Goal: Task Accomplishment & Management: Complete application form

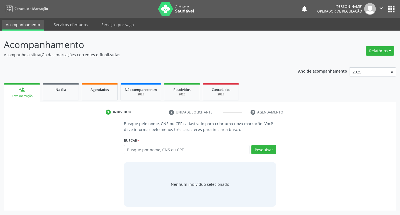
click at [221, 152] on input "text" at bounding box center [187, 149] width 126 height 9
type input "701202034662319"
click at [77, 88] on link "Na fila" at bounding box center [61, 91] width 36 height 17
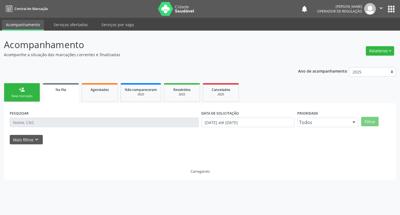
click at [43, 100] on link "Na fila" at bounding box center [61, 93] width 36 height 20
click at [21, 99] on link "person_add Nova marcação" at bounding box center [22, 92] width 36 height 19
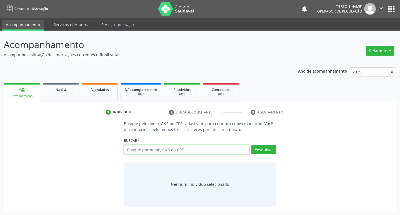
click at [172, 149] on input "text" at bounding box center [187, 149] width 126 height 9
type input "701202034662319"
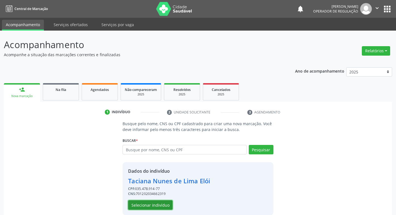
click at [136, 202] on button "Selecionar indivíduo" at bounding box center [150, 204] width 44 height 9
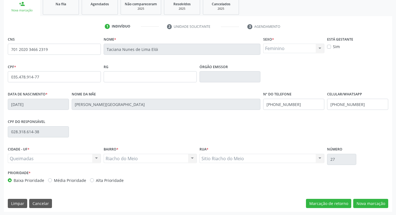
scroll to position [86, 0]
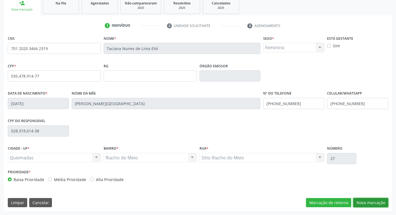
click at [368, 198] on button "Nova marcação" at bounding box center [370, 202] width 35 height 9
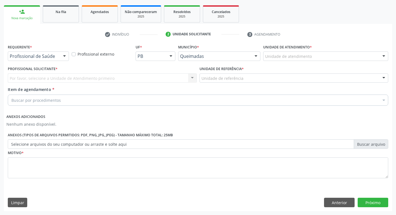
scroll to position [78, 0]
click at [61, 61] on div "Requerente * Profissional de Saúde Profissional de Saúde Paciente Nenhum result…" at bounding box center [38, 54] width 64 height 22
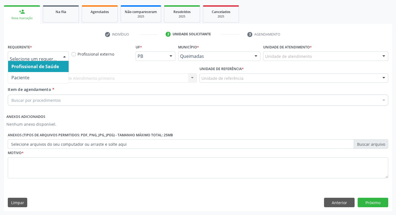
click at [63, 56] on div at bounding box center [64, 56] width 8 height 9
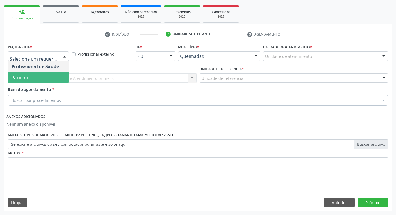
click at [52, 78] on span "Paciente" at bounding box center [38, 77] width 61 height 11
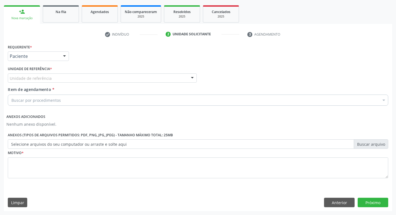
click at [55, 78] on div "Unidade de referência" at bounding box center [102, 77] width 189 height 9
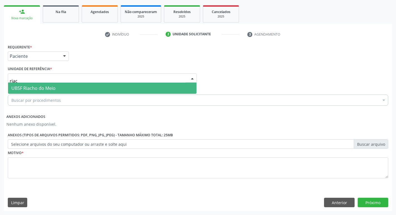
type input "riach"
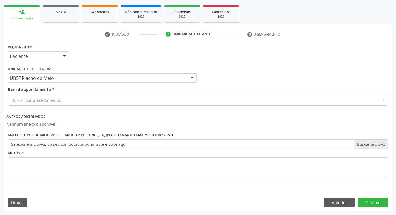
click at [46, 105] on div "Buscar por procedimentos" at bounding box center [198, 100] width 381 height 11
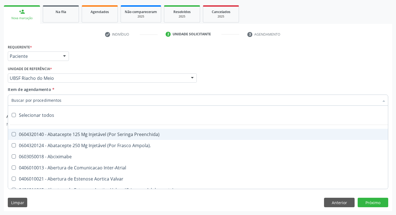
click at [49, 100] on input "Item de agendamento *" at bounding box center [195, 100] width 368 height 11
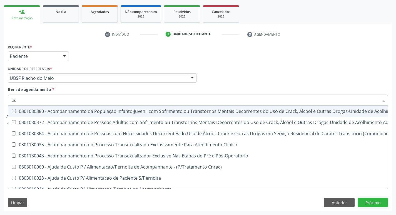
type input "usg"
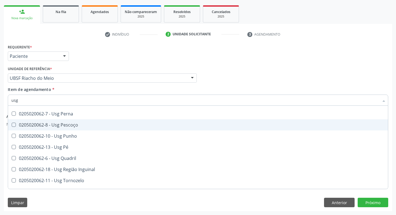
scroll to position [128, 0]
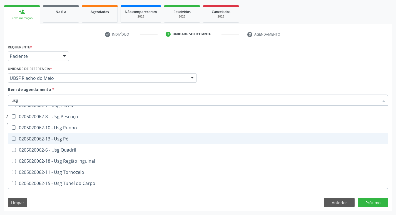
click at [71, 139] on div "0205020062-13 - Usg Pé" at bounding box center [197, 139] width 373 height 4
checkbox Pé "true"
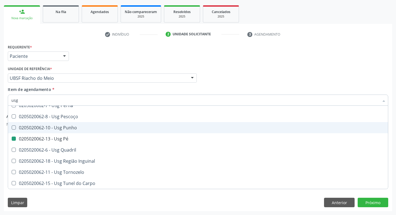
click at [109, 46] on div "Requerente * Paciente Profissional de Saúde Paciente Nenhum resultado encontrad…" at bounding box center [197, 54] width 383 height 22
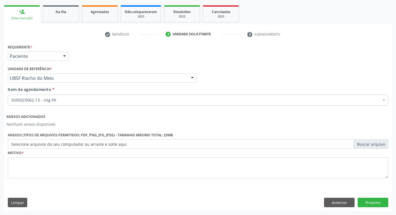
scroll to position [0, 0]
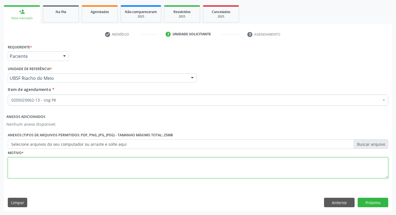
click at [42, 174] on textarea at bounding box center [198, 167] width 381 height 21
click at [13, 161] on textarea "dor em pé direito após queda." at bounding box center [198, 167] width 381 height 21
type textarea "Dor em pé direito após queda."
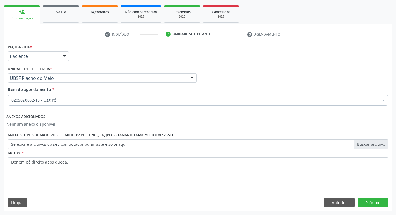
click at [369, 197] on div "Requerente * Paciente Profissional de Saúde Paciente Nenhum resultado encontrad…" at bounding box center [198, 127] width 388 height 168
click at [369, 203] on button "Próximo" at bounding box center [373, 202] width 31 height 9
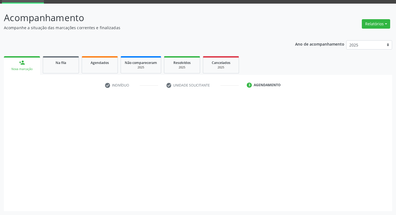
scroll to position [27, 0]
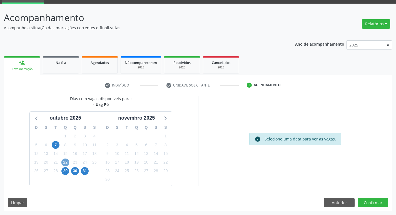
click at [62, 164] on span "22" at bounding box center [65, 162] width 8 height 8
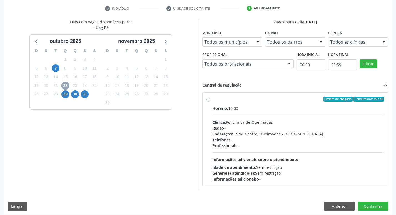
scroll to position [107, 0]
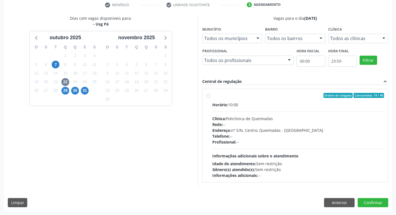
click at [337, 95] on span "Ordem de chegada" at bounding box center [338, 95] width 29 height 5
click at [210, 95] on input "Ordem de chegada Consumidos: 19 / 40 Horário: 10:00 Clínica: Policlinica de Que…" at bounding box center [209, 95] width 4 height 5
radio input "true"
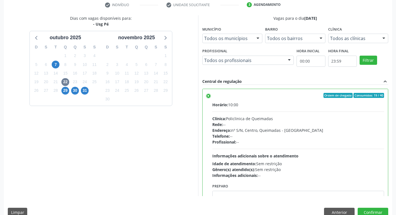
scroll to position [28, 0]
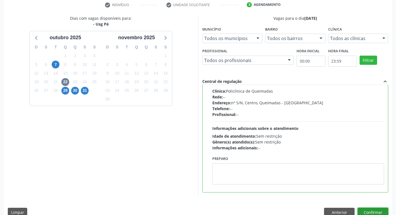
click at [376, 209] on button "Confirmar" at bounding box center [373, 212] width 31 height 9
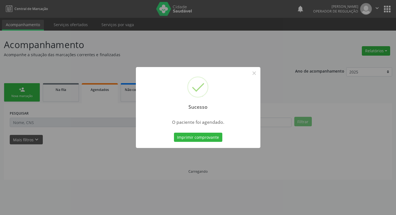
scroll to position [0, 0]
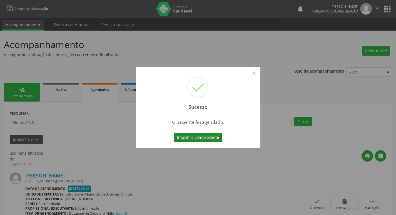
click at [182, 141] on button "Imprimir comprovante" at bounding box center [198, 137] width 48 height 9
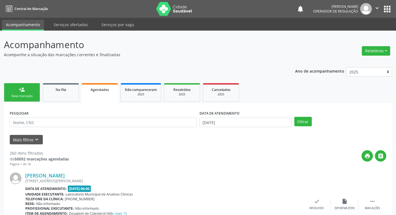
click at [35, 91] on link "person_add Nova marcação" at bounding box center [22, 92] width 36 height 19
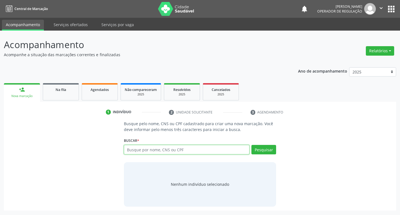
click at [188, 146] on input "text" at bounding box center [187, 149] width 126 height 9
click at [60, 84] on link "Na fila" at bounding box center [61, 91] width 36 height 17
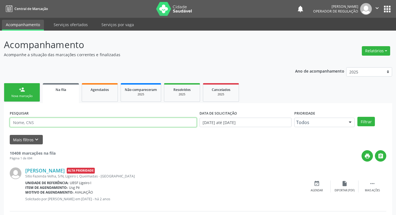
click at [62, 118] on input "text" at bounding box center [103, 122] width 187 height 9
type input "700007582952604"
click at [358, 117] on button "Filtrar" at bounding box center [367, 121] width 18 height 9
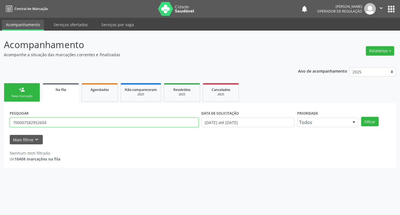
click at [62, 122] on input "700007582952604" at bounding box center [104, 122] width 189 height 9
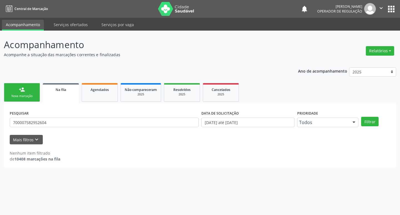
click at [18, 88] on link "person_add Nova marcação" at bounding box center [22, 92] width 36 height 19
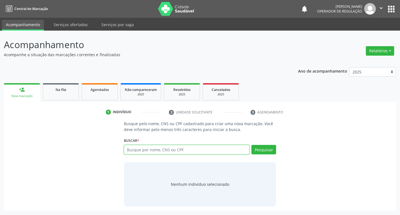
click at [145, 152] on input "text" at bounding box center [187, 149] width 126 height 9
paste input "700007582952604"
type input "700007582952604"
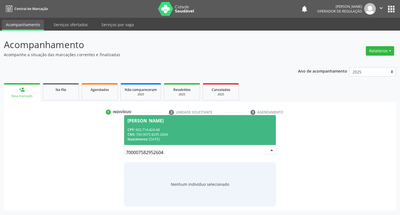
click at [205, 123] on span "[PERSON_NAME] CPF: 602.714.424-68 CNS: 700 0075 8295 2604 Nascimento: [DATE]" at bounding box center [200, 130] width 152 height 30
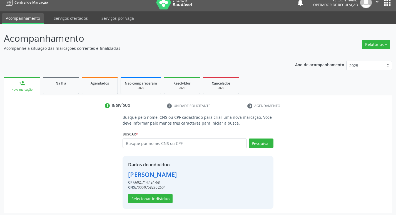
scroll to position [8, 0]
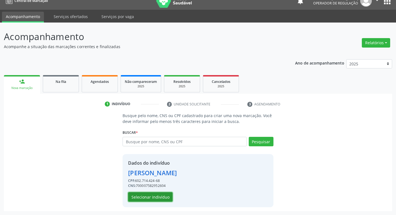
click at [147, 200] on button "Selecionar indivíduo" at bounding box center [150, 196] width 44 height 9
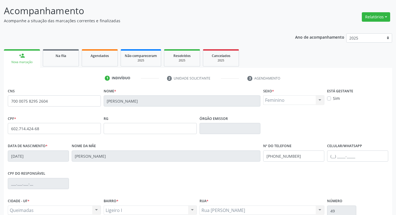
scroll to position [86, 0]
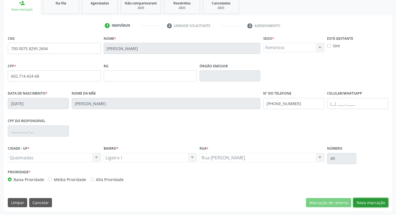
click at [373, 204] on button "Nova marcação" at bounding box center [370, 202] width 35 height 9
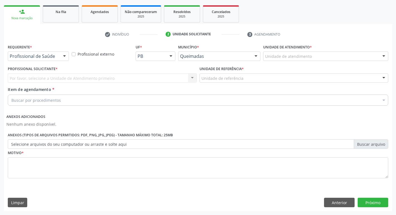
scroll to position [78, 0]
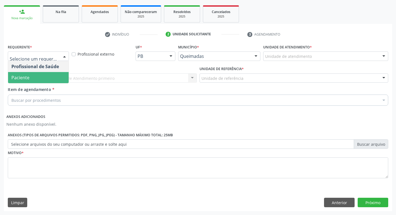
click at [28, 78] on span "Paciente" at bounding box center [20, 78] width 18 height 6
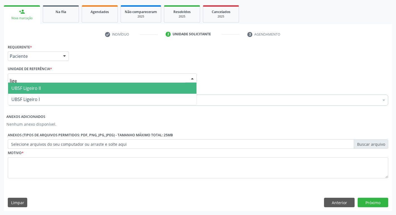
type input "ligei"
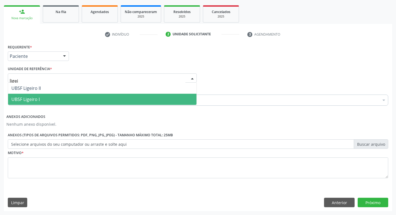
click at [31, 98] on span "UBSF Ligeiro I" at bounding box center [25, 99] width 28 height 6
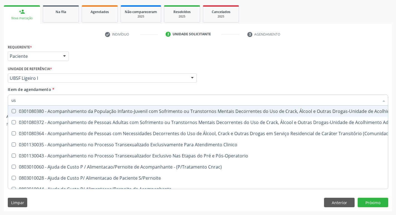
type input "usg"
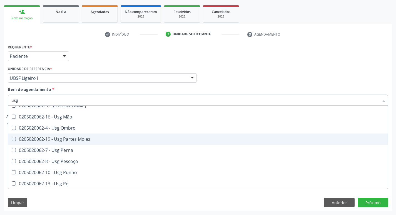
scroll to position [111, 0]
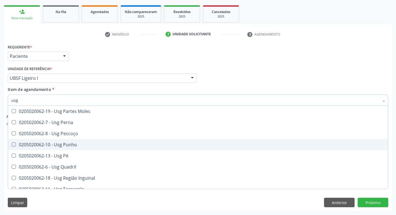
click at [81, 144] on div "0205020062-10 - Usg Punho" at bounding box center [197, 144] width 373 height 4
checkbox Punho "true"
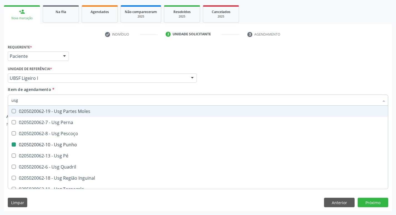
click at [131, 52] on div "Requerente * Paciente Profissional de Saúde Paciente Nenhum resultado encontrad…" at bounding box center [197, 54] width 383 height 22
checkbox Braço "true"
checkbox Punho "false"
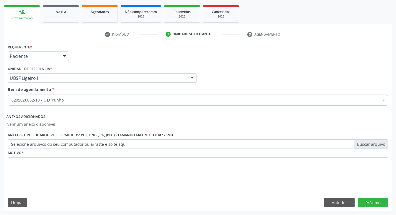
scroll to position [0, 0]
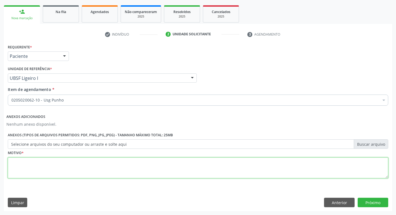
click at [59, 173] on textarea at bounding box center [198, 167] width 381 height 21
type textarea "avaliação"
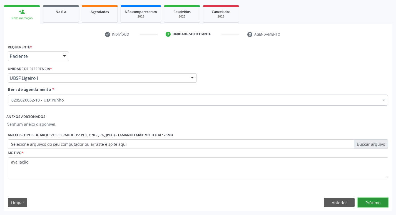
click at [378, 201] on button "Próximo" at bounding box center [373, 202] width 31 height 9
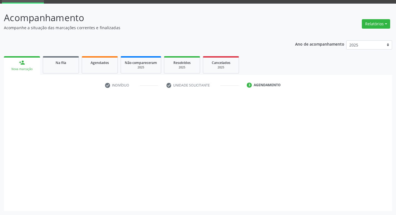
scroll to position [27, 0]
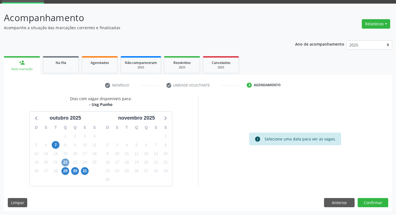
click at [63, 160] on span "22" at bounding box center [65, 162] width 8 height 8
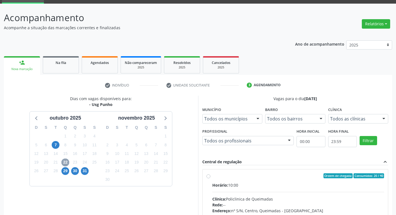
scroll to position [83, 0]
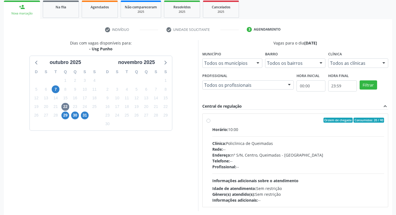
click at [297, 124] on label "Ordem de chegada Consumidos: 20 / 40 Horário: 10:00 Clínica: Policlinica de Que…" at bounding box center [298, 160] width 172 height 85
click at [210, 123] on input "Ordem de chegada Consumidos: 20 / 40 Horário: 10:00 Clínica: Policlinica de Que…" at bounding box center [209, 120] width 4 height 5
radio input "true"
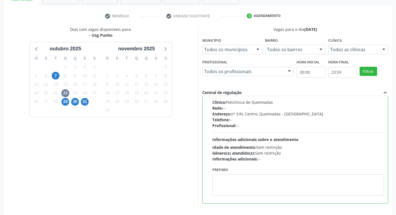
scroll to position [117, 0]
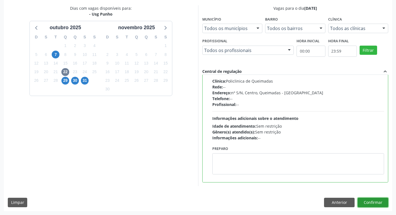
click at [373, 200] on button "Confirmar" at bounding box center [373, 202] width 31 height 9
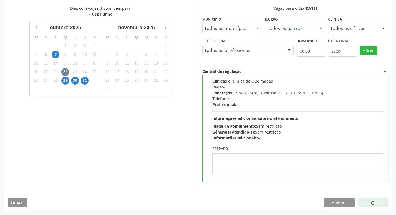
scroll to position [0, 0]
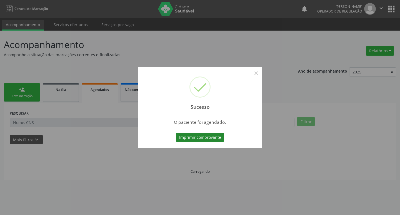
click at [197, 137] on button "Imprimir comprovante" at bounding box center [200, 137] width 48 height 9
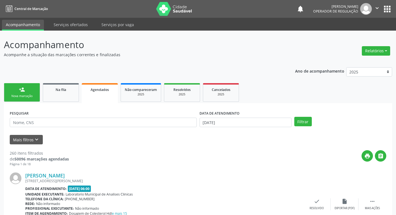
drag, startPoint x: 24, startPoint y: 103, endPoint x: 25, endPoint y: 97, distance: 5.6
click at [25, 97] on div "Nova marcação" at bounding box center [22, 96] width 28 height 4
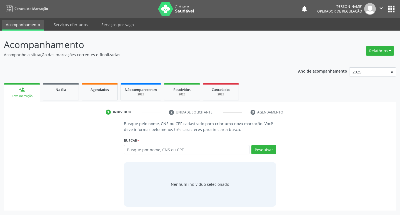
drag, startPoint x: 84, startPoint y: 153, endPoint x: 90, endPoint y: 151, distance: 6.4
click at [84, 153] on div "Busque pelo nome, CNS ou CPF cadastrado para criar uma nova marcação. Você deve…" at bounding box center [200, 164] width 385 height 86
click at [236, 150] on input "text" at bounding box center [187, 149] width 126 height 9
type input "702809563646170"
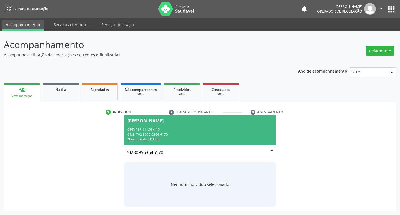
click at [143, 123] on span "[PERSON_NAME] CPF: 016.111.264-10 CNS: 702 8095 6364 6170 Nascimento: [DATE]" at bounding box center [200, 130] width 152 height 30
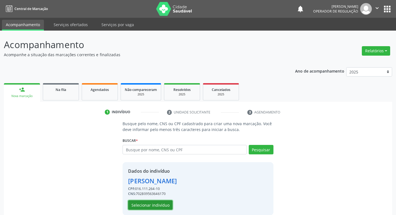
click at [154, 205] on button "Selecionar indivíduo" at bounding box center [150, 204] width 44 height 9
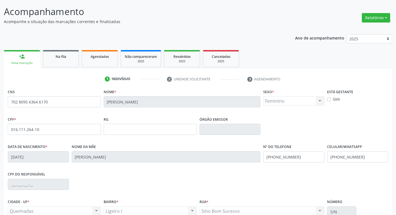
scroll to position [86, 0]
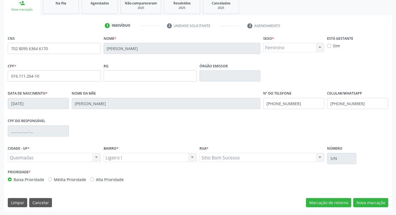
click at [375, 196] on div "CNS 702 8095 6364 6170 Nome * [PERSON_NAME] * Feminino Masculino Feminino Nenhu…" at bounding box center [198, 122] width 388 height 177
click at [376, 200] on button "Nova marcação" at bounding box center [370, 202] width 35 height 9
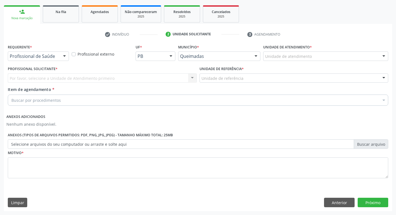
scroll to position [78, 0]
click at [66, 60] on div at bounding box center [64, 56] width 8 height 9
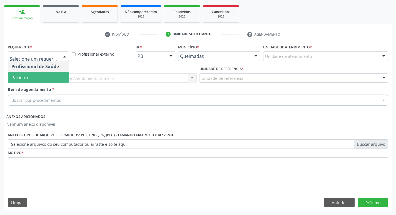
click at [61, 74] on span "Paciente" at bounding box center [38, 77] width 61 height 11
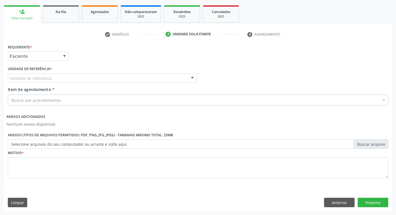
click at [61, 74] on div "Unidade de referência" at bounding box center [102, 77] width 189 height 9
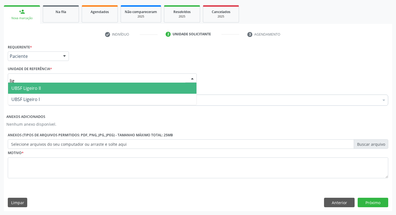
type input "lige"
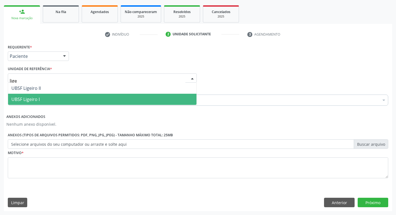
click at [48, 103] on span "UBSF Ligeiro I" at bounding box center [102, 99] width 188 height 11
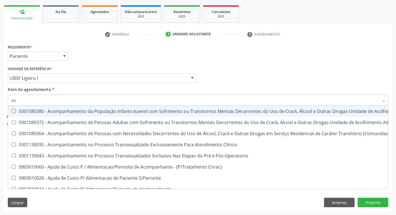
type input "usg"
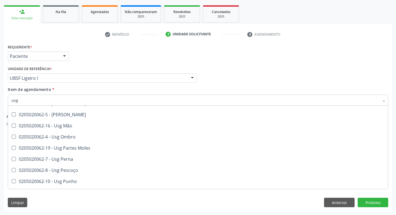
scroll to position [73, 0]
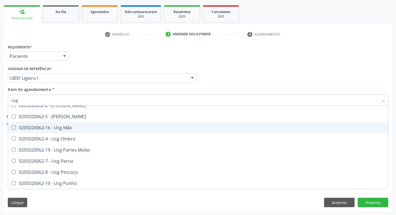
click at [81, 129] on div "0205020062-16 - Usg Mão" at bounding box center [197, 127] width 373 height 4
checkbox Mão "true"
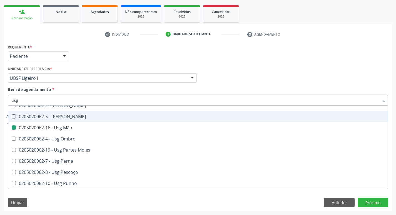
click at [268, 53] on div "Requerente * Paciente Profissional de Saúde Paciente Nenhum resultado encontrad…" at bounding box center [197, 54] width 383 height 22
checkbox Braço "true"
checkbox Mão "false"
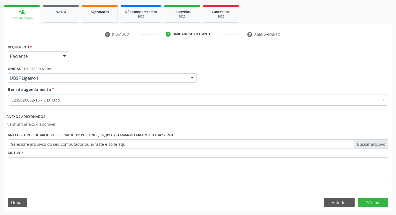
scroll to position [0, 0]
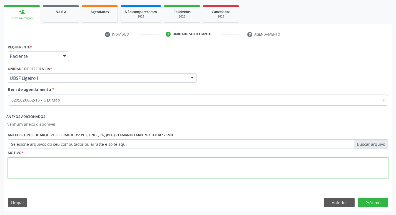
click at [115, 162] on textarea at bounding box center [198, 167] width 381 height 21
type textarea "avaliação"
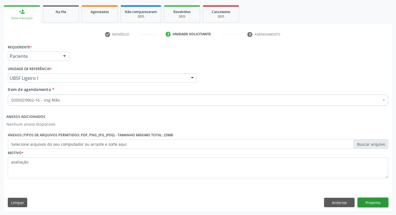
click at [371, 204] on button "Próximo" at bounding box center [373, 202] width 31 height 9
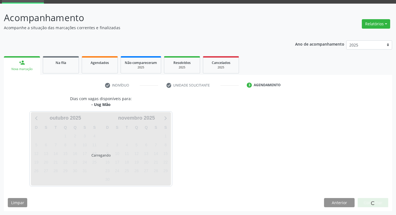
scroll to position [27, 0]
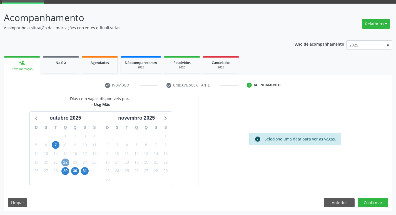
click at [66, 163] on span "22" at bounding box center [65, 162] width 8 height 8
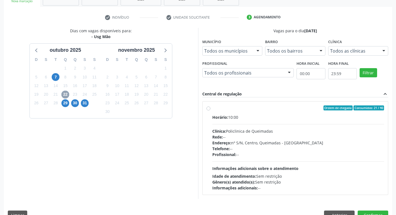
scroll to position [107, 0]
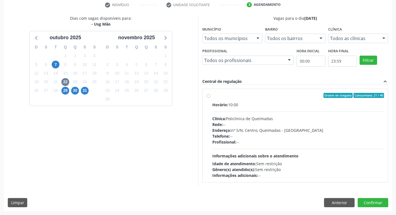
click at [343, 173] on div "Informações adicionais: --" at bounding box center [298, 175] width 172 height 6
click at [210, 98] on input "Ordem de chegada Consumidos: 21 / 40 Horário: 10:00 Clínica: Policlinica de Que…" at bounding box center [209, 95] width 4 height 5
radio input "true"
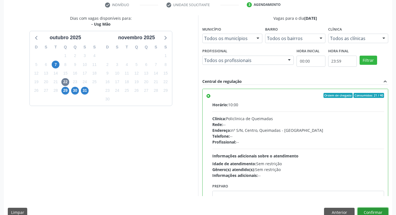
click at [377, 210] on button "Confirmar" at bounding box center [373, 212] width 31 height 9
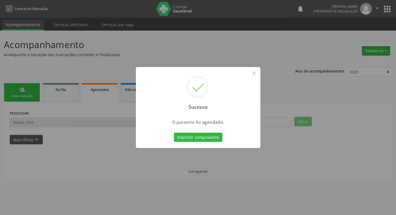
scroll to position [0, 0]
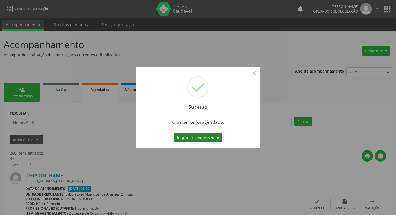
click at [191, 140] on button "Imprimir comprovante" at bounding box center [198, 137] width 48 height 9
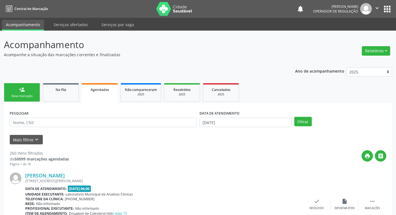
click at [30, 93] on link "person_add Nova marcação" at bounding box center [22, 92] width 36 height 19
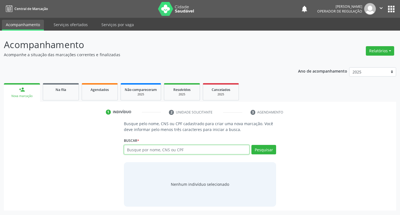
click at [134, 149] on input "text" at bounding box center [187, 149] width 126 height 9
type input "702809563646170"
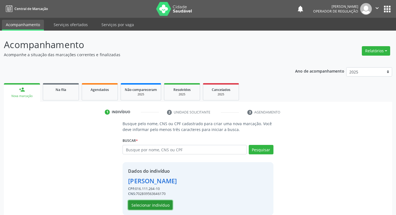
click at [150, 208] on button "Selecionar indivíduo" at bounding box center [150, 204] width 44 height 9
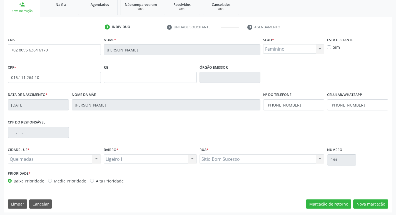
scroll to position [86, 0]
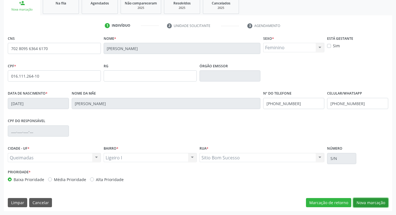
click at [363, 202] on button "Nova marcação" at bounding box center [370, 202] width 35 height 9
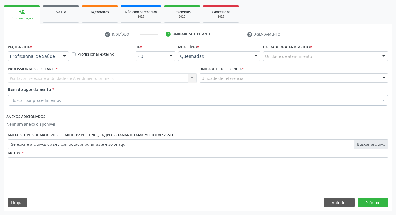
scroll to position [78, 0]
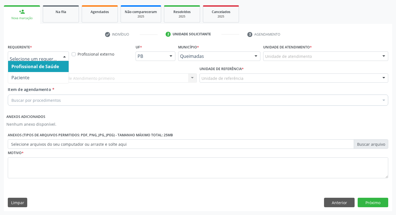
click at [44, 72] on ul "Profissional de Saúde Paciente Nenhum resultado encontrado para: " " Não há nen…" at bounding box center [38, 72] width 61 height 22
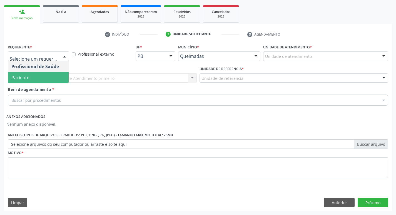
drag, startPoint x: 41, startPoint y: 77, endPoint x: 44, endPoint y: 75, distance: 3.3
click at [42, 77] on span "Paciente" at bounding box center [38, 77] width 61 height 11
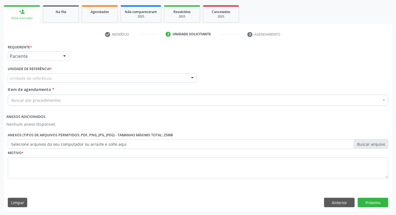
click at [46, 71] on label "Unidade de referência *" at bounding box center [30, 69] width 44 height 9
click at [46, 73] on label "Unidade de referência *" at bounding box center [30, 69] width 44 height 9
click at [48, 74] on div "Unidade de referência" at bounding box center [102, 77] width 189 height 9
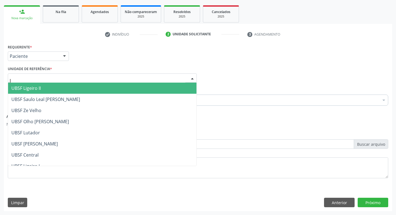
type input "li"
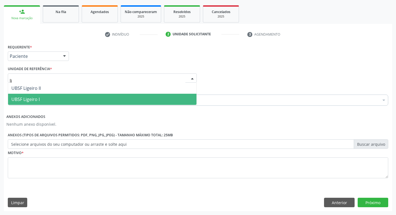
click at [37, 100] on span "UBSF Ligeiro I" at bounding box center [25, 99] width 28 height 6
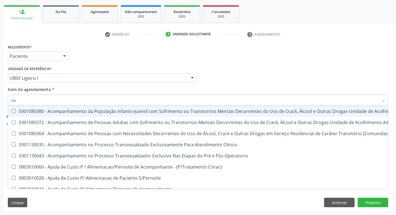
type input "usg"
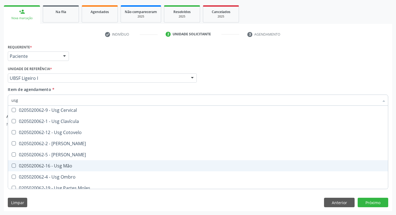
scroll to position [111, 0]
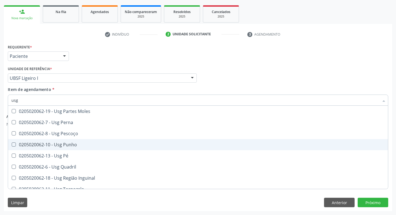
click at [83, 144] on div "0205020062-10 - Usg Punho" at bounding box center [197, 144] width 373 height 4
checkbox Punho "true"
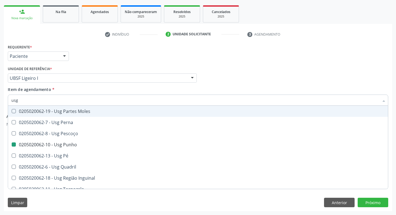
click at [202, 55] on div "Requerente * Paciente Profissional de Saúde Paciente Nenhum resultado encontrad…" at bounding box center [197, 54] width 383 height 22
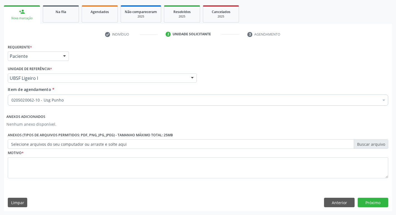
scroll to position [0, 0]
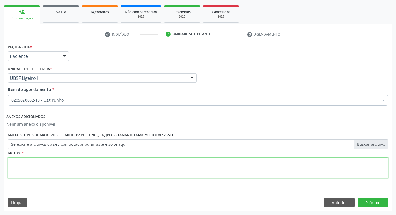
click at [73, 168] on textarea at bounding box center [198, 167] width 381 height 21
type textarea "a"
type textarea "Avaliação"
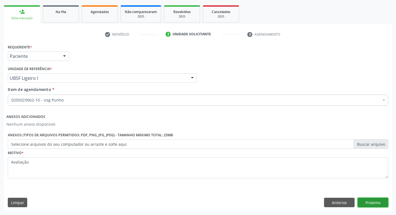
click at [371, 204] on button "Próximo" at bounding box center [373, 202] width 31 height 9
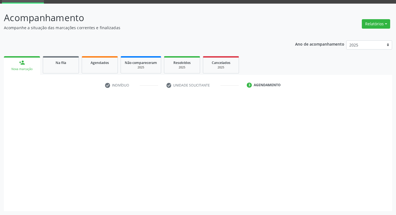
scroll to position [27, 0]
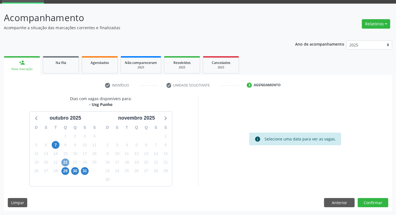
click at [68, 163] on span "22" at bounding box center [65, 162] width 8 height 8
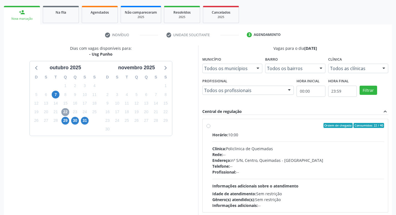
scroll to position [107, 0]
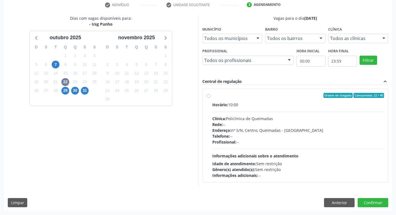
click at [329, 125] on div "Rede: --" at bounding box center [298, 124] width 172 height 6
click at [210, 98] on input "Ordem de chegada Consumidos: 22 / 40 Horário: 10:00 Clínica: Policlinica de Que…" at bounding box center [209, 95] width 4 height 5
radio input "true"
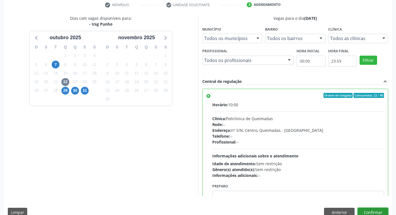
click at [369, 210] on button "Confirmar" at bounding box center [373, 212] width 31 height 9
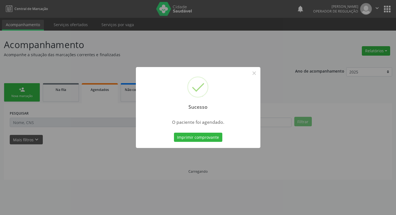
scroll to position [0, 0]
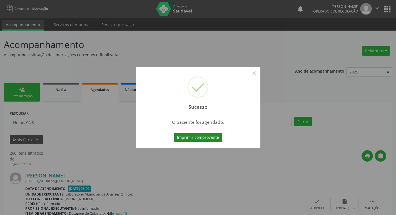
click at [217, 138] on button "Imprimir comprovante" at bounding box center [198, 137] width 48 height 9
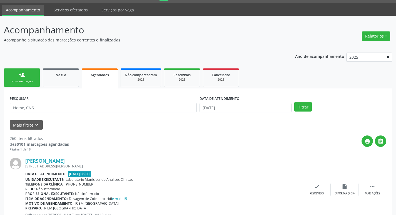
scroll to position [28, 0]
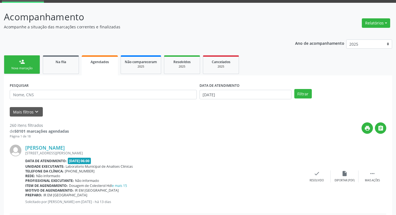
click at [75, 71] on link "Na fila" at bounding box center [61, 64] width 36 height 19
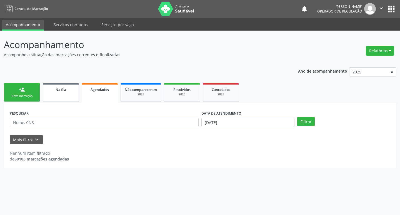
click at [51, 95] on link "Na fila" at bounding box center [61, 92] width 36 height 19
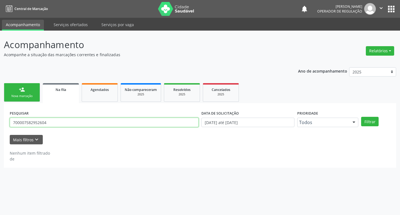
click at [58, 123] on input "700007582952604" at bounding box center [104, 122] width 189 height 9
type input "708207151501046"
click at [361, 117] on button "Filtrar" at bounding box center [370, 121] width 18 height 9
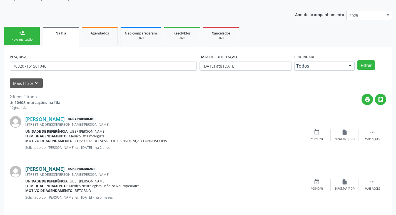
scroll to position [61, 0]
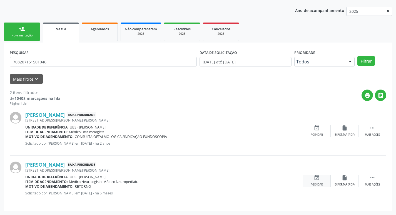
click at [318, 180] on icon "event_available" at bounding box center [317, 178] width 6 height 6
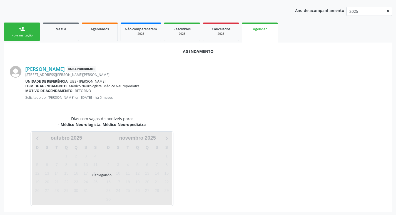
scroll to position [61, 0]
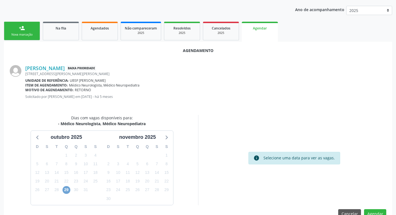
click at [66, 187] on span "29" at bounding box center [67, 190] width 8 height 8
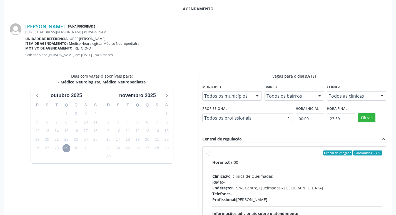
scroll to position [155, 0]
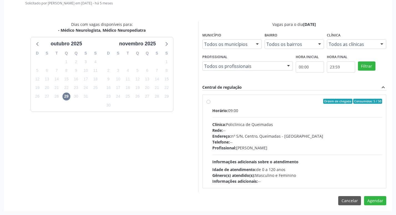
click at [264, 101] on div "Ordem de chegada Consumidos: 5 / 50" at bounding box center [297, 101] width 170 height 5
click at [210, 101] on input "Ordem de chegada Consumidos: 5 / 50 Horário: 09:00 Clínica: Policlinica de Quei…" at bounding box center [209, 101] width 4 height 5
radio input "true"
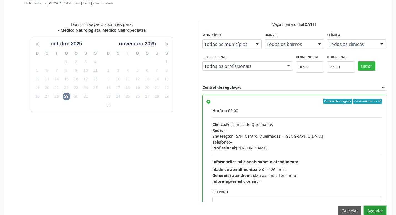
click at [374, 209] on button "Agendar" at bounding box center [375, 210] width 22 height 9
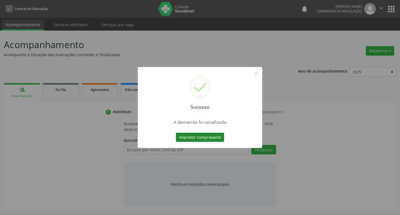
click at [207, 138] on button "Imprimir comprovante" at bounding box center [200, 137] width 48 height 9
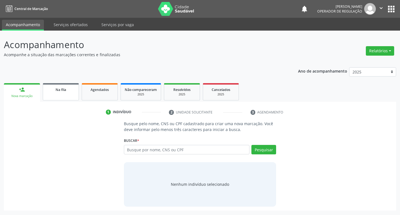
click at [59, 87] on span "Na fila" at bounding box center [61, 89] width 11 height 5
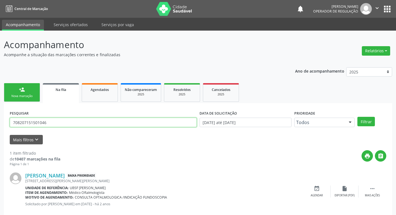
click at [88, 121] on input "708207151501046" at bounding box center [103, 122] width 187 height 9
type input "708900776024215"
click at [358, 117] on button "Filtrar" at bounding box center [367, 121] width 18 height 9
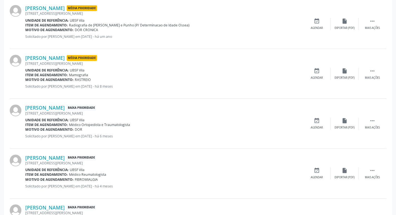
scroll to position [210, 0]
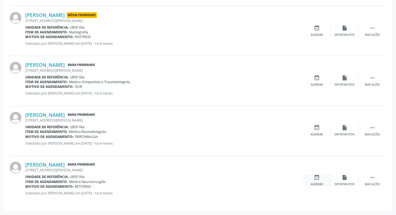
click at [319, 178] on icon "event_available" at bounding box center [317, 177] width 6 height 6
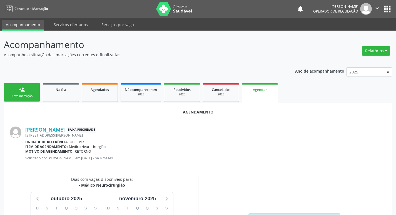
scroll to position [75, 0]
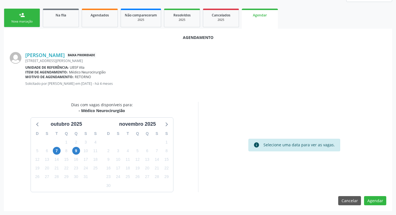
click at [30, 24] on link "person_add Nova marcação" at bounding box center [22, 18] width 36 height 19
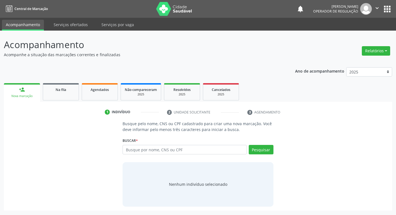
scroll to position [0, 0]
click at [69, 95] on link "Na fila" at bounding box center [61, 91] width 36 height 17
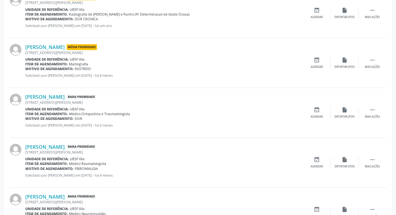
scroll to position [210, 0]
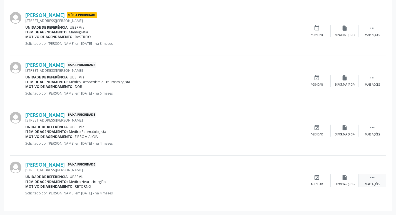
click at [370, 180] on icon "" at bounding box center [372, 177] width 6 height 6
click at [351, 178] on div "edit Editar" at bounding box center [345, 180] width 28 height 12
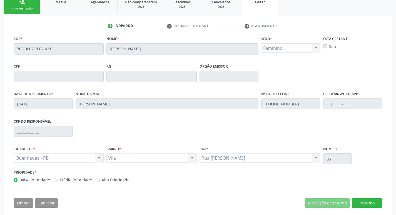
scroll to position [94, 0]
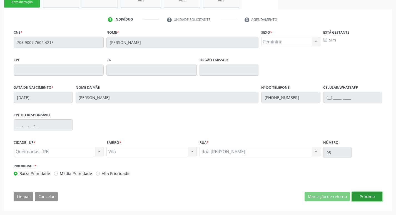
click at [360, 193] on button "Próximo" at bounding box center [367, 196] width 31 height 9
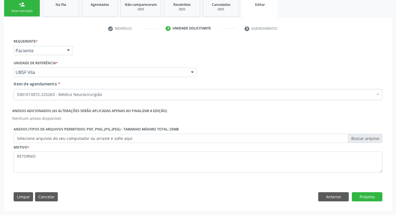
scroll to position [85, 0]
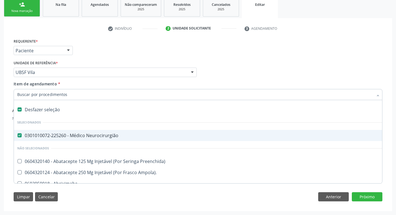
click at [88, 135] on div "0301010072-225260 - Médico Neurocirurgião" at bounding box center [233, 135] width 433 height 4
checkbox Neurocirurgião "false"
click at [89, 85] on div "Item de agendamento * Selecionar todos Selecionados 0301010072-225260 - Médico …" at bounding box center [198, 90] width 369 height 18
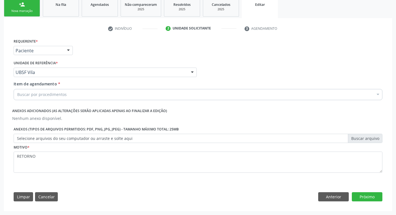
click at [90, 93] on div "Buscar por procedimentos" at bounding box center [198, 94] width 369 height 11
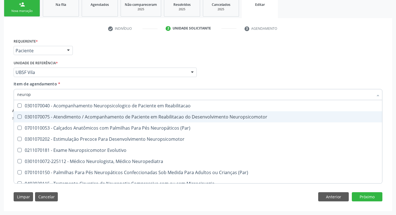
type input "neurope"
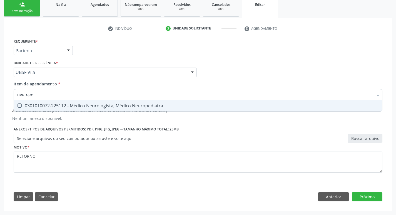
click at [91, 104] on div "0301010072-225112 - Médico Neurologista, Médico Neuropediatra" at bounding box center [198, 105] width 362 height 4
checkbox Neuropediatra "true"
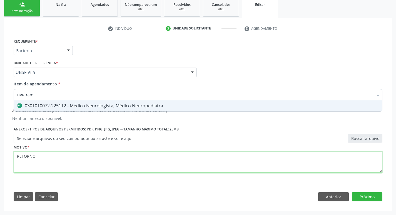
click at [269, 168] on div "Requerente * Paciente Profissional de Saúde Paciente Nenhum resultado encontrad…" at bounding box center [198, 108] width 369 height 143
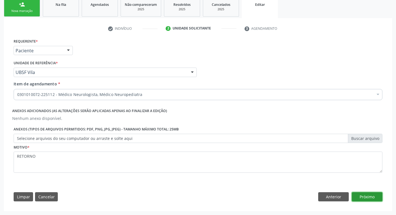
click at [359, 200] on button "Próximo" at bounding box center [367, 196] width 31 height 9
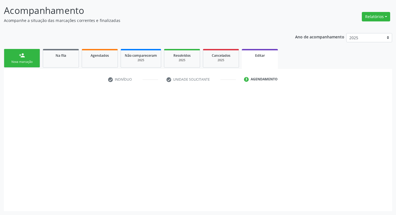
scroll to position [34, 0]
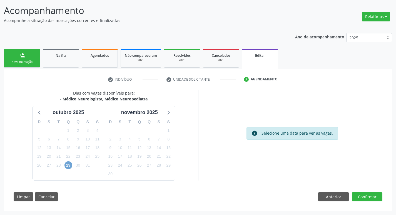
click at [68, 163] on span "29" at bounding box center [68, 165] width 8 height 8
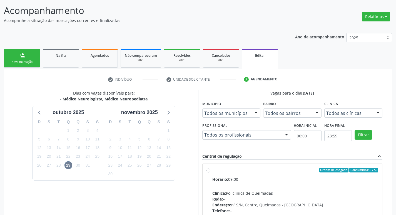
click at [272, 176] on label "Ordem de chegada Consumidos: 6 / 50 Horário: 09:00 Clínica: Policlinica de Quei…" at bounding box center [295, 210] width 166 height 85
click at [210, 173] on input "Ordem de chegada Consumidos: 6 / 50 Horário: 09:00 Clínica: Policlinica de Quei…" at bounding box center [209, 170] width 4 height 5
radio input "true"
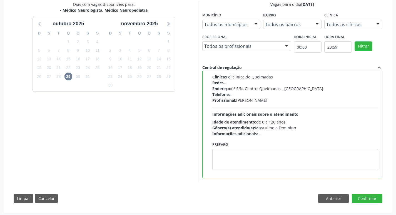
scroll to position [125, 0]
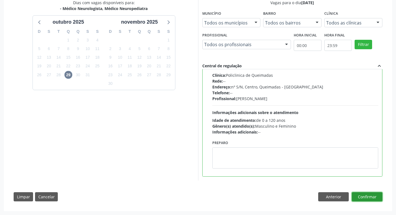
click at [365, 194] on button "Confirmar" at bounding box center [367, 196] width 31 height 9
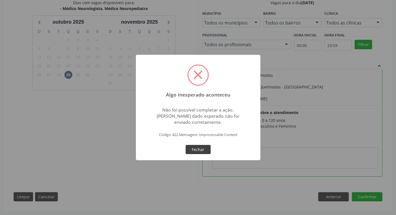
click at [207, 145] on button "Fechar" at bounding box center [198, 149] width 25 height 9
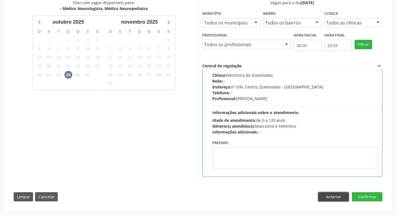
click at [336, 198] on button "Anterior" at bounding box center [333, 196] width 31 height 9
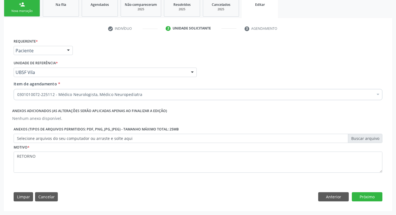
scroll to position [85, 0]
click at [369, 195] on button "Próximo" at bounding box center [367, 196] width 31 height 9
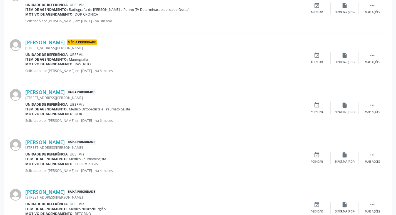
scroll to position [198, 0]
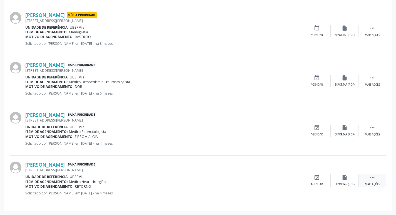
click at [371, 178] on icon "" at bounding box center [372, 177] width 6 height 6
click at [342, 176] on icon "edit" at bounding box center [345, 177] width 6 height 6
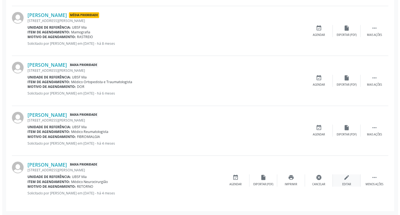
scroll to position [0, 0]
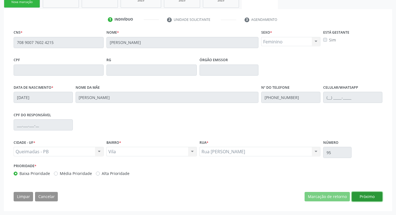
click at [369, 193] on button "Próximo" at bounding box center [367, 196] width 31 height 9
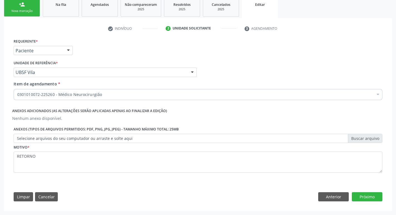
scroll to position [85, 0]
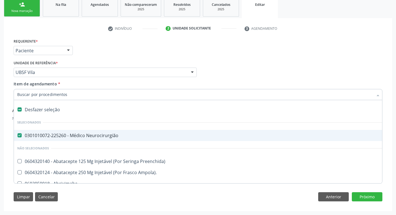
click at [81, 135] on div "0301010072-225260 - Médico Neurocirurgião" at bounding box center [233, 135] width 433 height 4
checkbox Neurocirurgião "false"
click at [83, 97] on input "Item de agendamento *" at bounding box center [195, 94] width 356 height 11
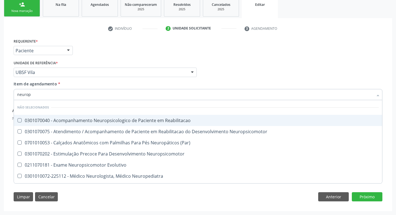
type input "neurope"
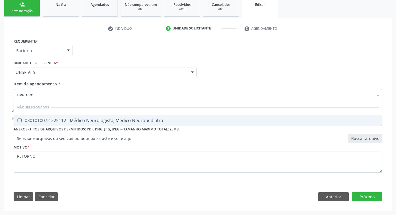
click at [81, 118] on div "0301010072-225112 - Médico Neurologista, Médico Neuropediatra" at bounding box center [198, 120] width 362 height 4
checkbox Neuropediatra "true"
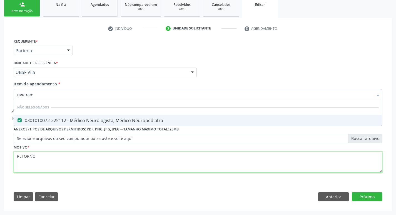
click at [60, 165] on div "Requerente * Paciente Profissional de Saúde Paciente Nenhum resultado encontrad…" at bounding box center [198, 108] width 369 height 143
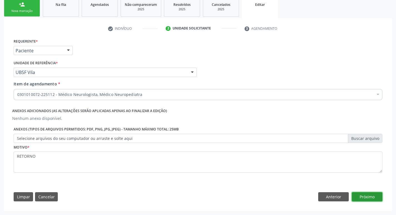
click at [366, 196] on button "Próximo" at bounding box center [367, 196] width 31 height 9
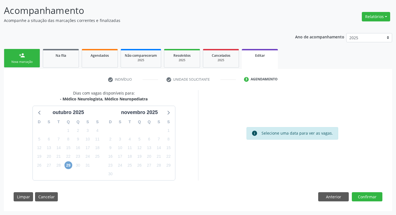
click at [66, 167] on span "29" at bounding box center [68, 165] width 8 height 8
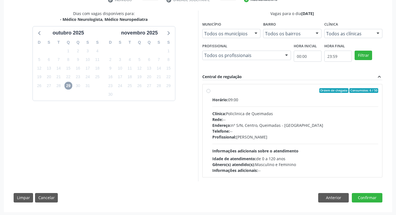
scroll to position [115, 0]
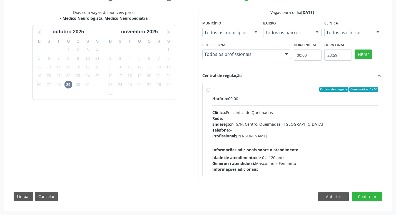
click at [306, 129] on div "Telefone: --" at bounding box center [295, 130] width 166 height 6
click at [210, 92] on input "Ordem de chegada Consumidos: 6 / 50 Horário: 09:00 Clínica: Policlinica de Quei…" at bounding box center [209, 89] width 4 height 5
radio input "true"
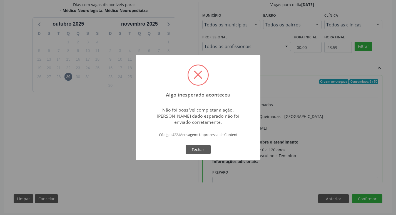
scroll to position [125, 0]
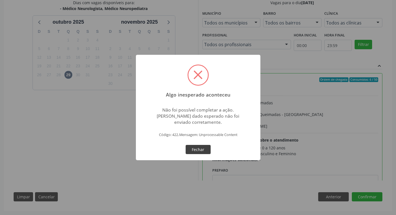
click at [205, 148] on button "Fechar" at bounding box center [198, 149] width 25 height 9
